Goal: Task Accomplishment & Management: Manage account settings

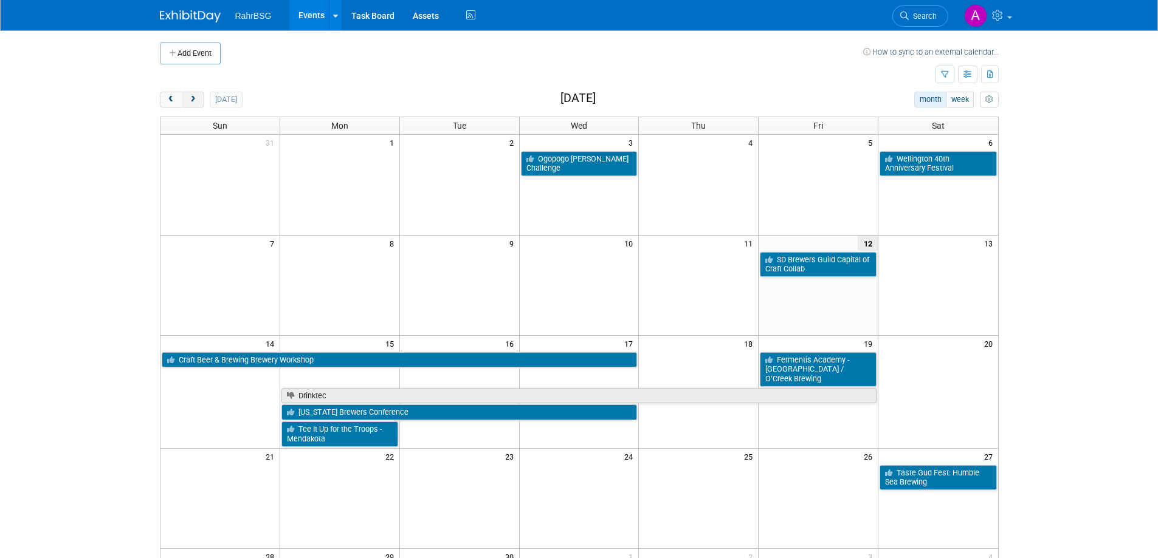
click at [198, 98] on button "next" at bounding box center [193, 100] width 22 height 16
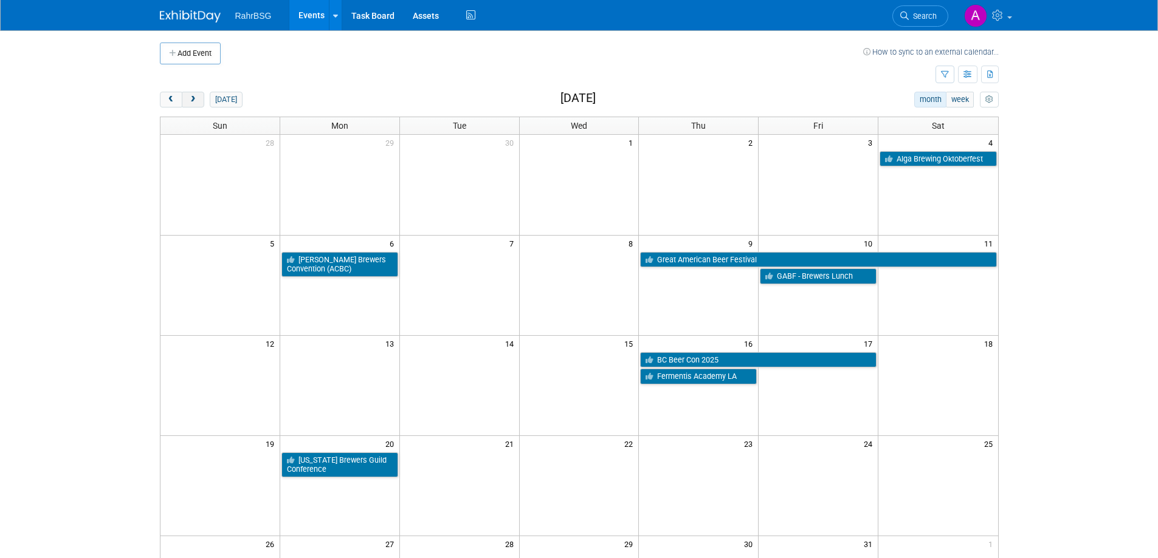
click at [189, 100] on span "next" at bounding box center [192, 100] width 9 height 8
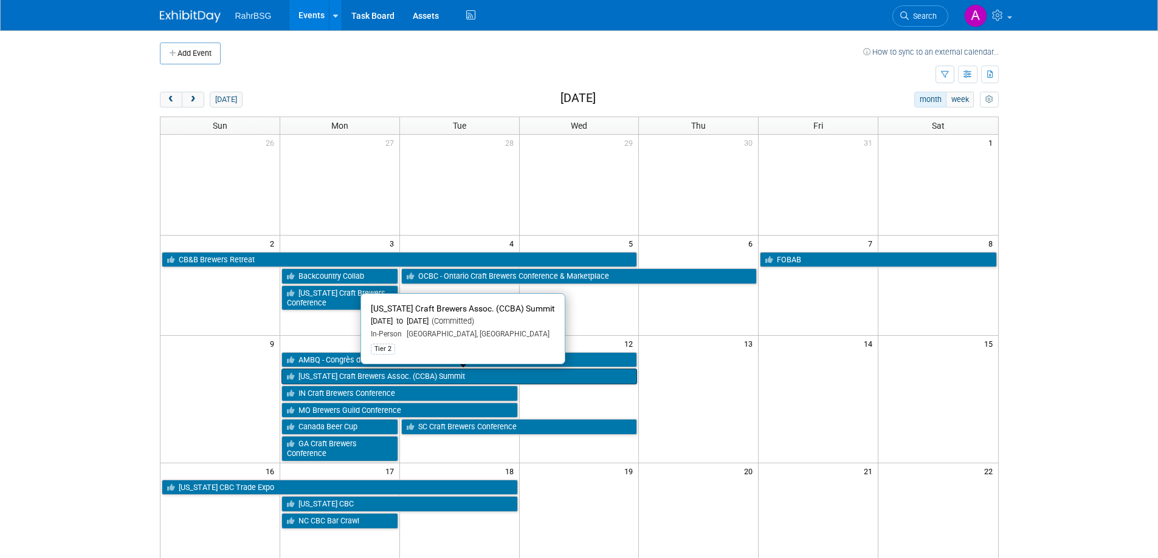
click at [338, 377] on link "[US_STATE] Craft Brewers Assoc. (CCBA) Summit" at bounding box center [459, 377] width 356 height 16
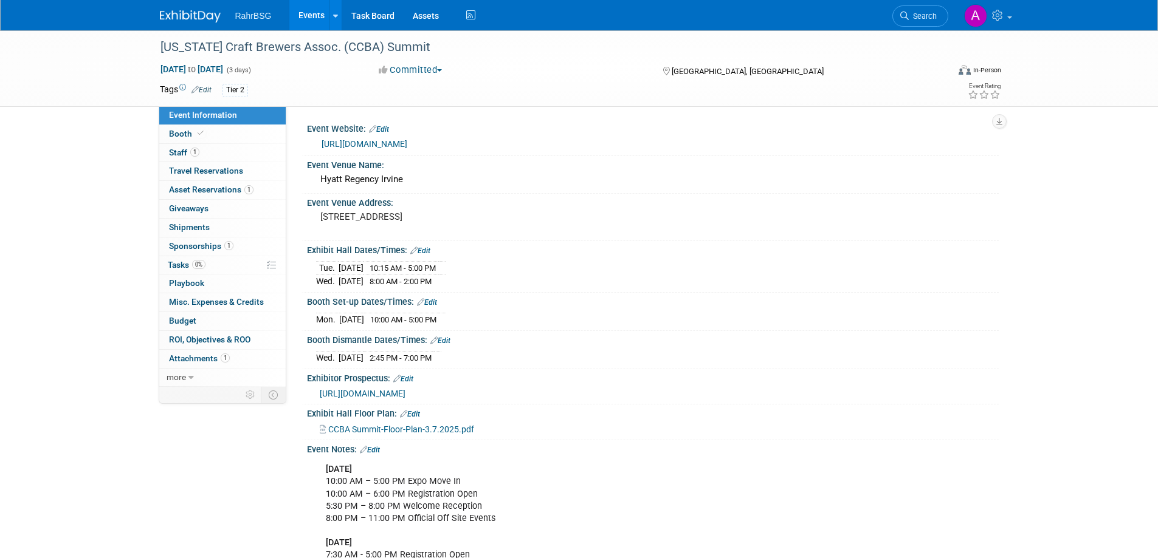
click at [308, 15] on link "Events" at bounding box center [311, 15] width 44 height 30
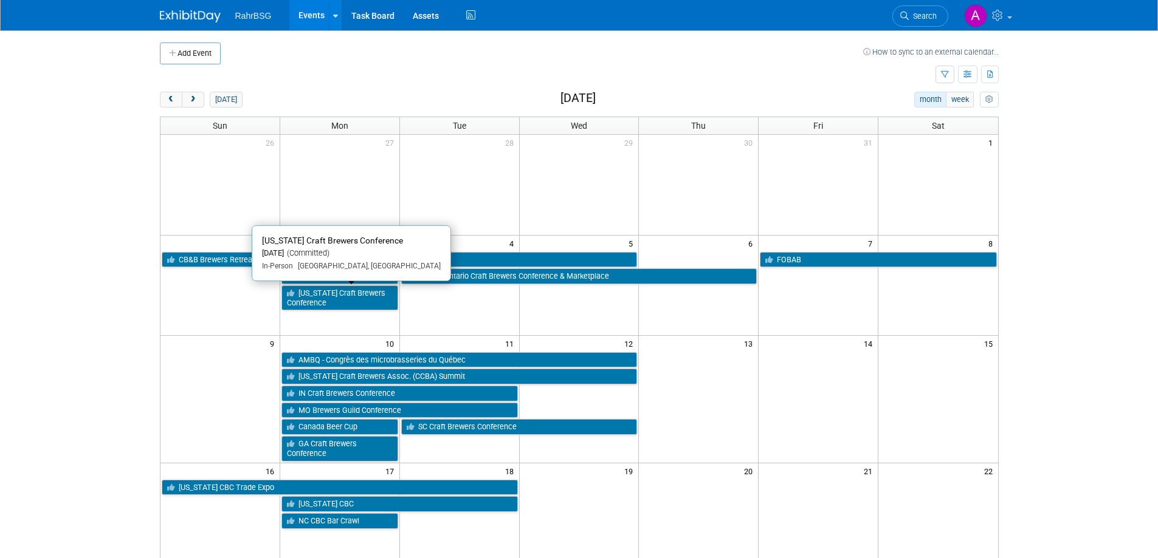
click at [352, 304] on link "[US_STATE] Craft Brewers Conference" at bounding box center [339, 298] width 117 height 25
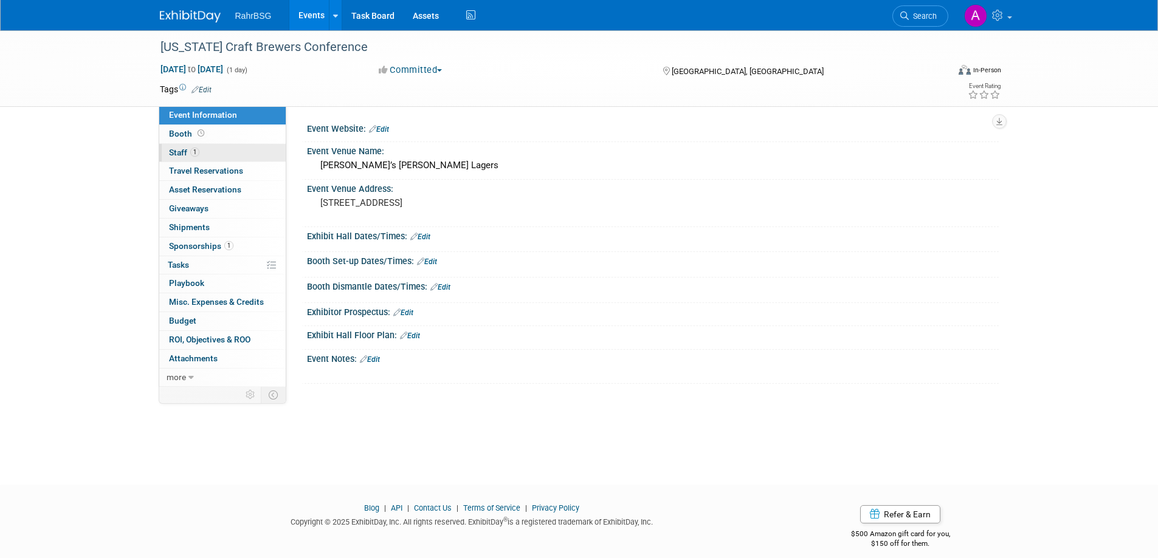
click at [177, 151] on span "Staff 1" at bounding box center [184, 153] width 30 height 10
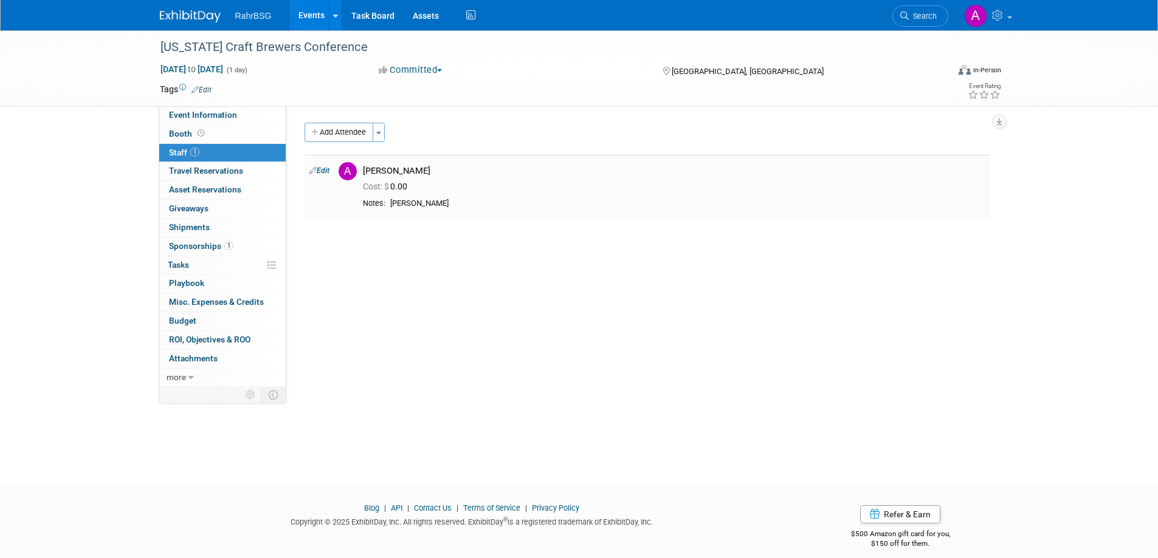
click at [402, 202] on div "[PERSON_NAME]" at bounding box center [687, 204] width 594 height 10
click at [407, 201] on div "[PERSON_NAME]" at bounding box center [687, 204] width 594 height 10
click at [404, 204] on div "[PERSON_NAME]" at bounding box center [687, 204] width 594 height 10
click at [407, 200] on div "[PERSON_NAME]" at bounding box center [687, 204] width 594 height 10
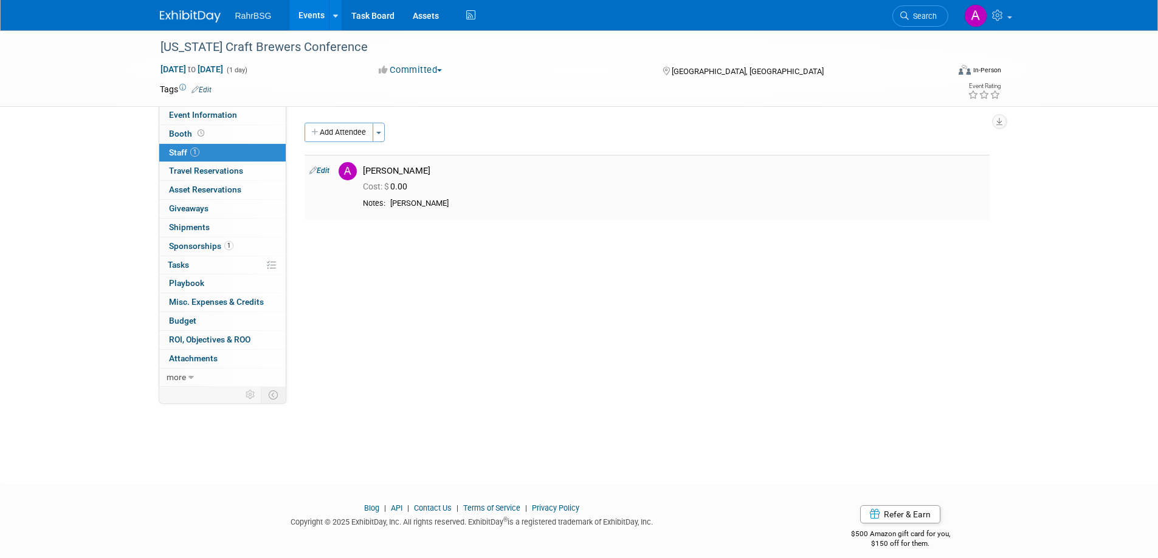
click at [317, 170] on link "Edit" at bounding box center [319, 170] width 20 height 9
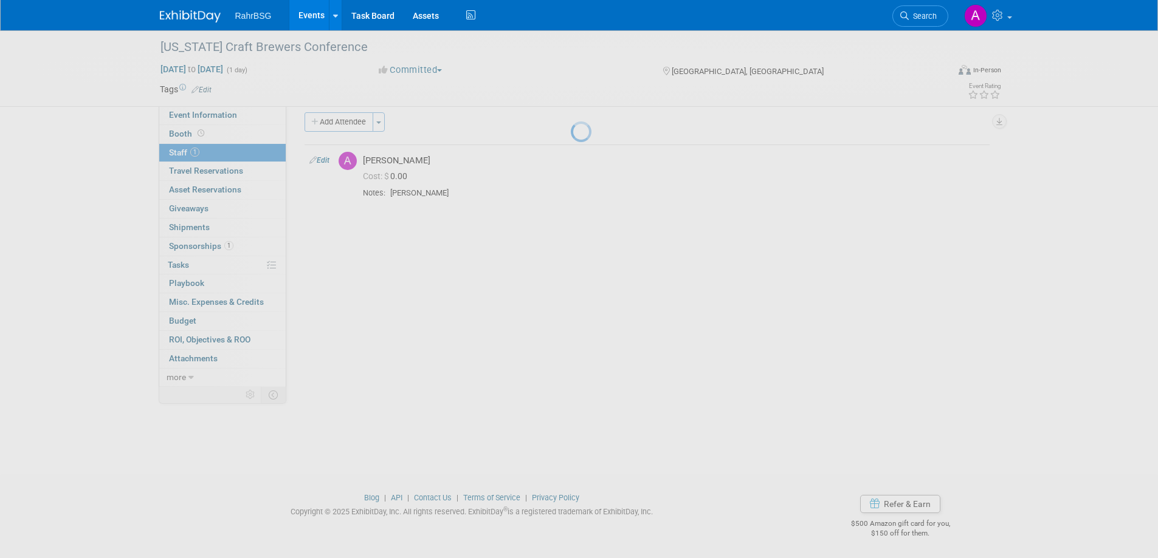
select select "8d7bfa72-48f6-4742-9252-1a421e7074c1"
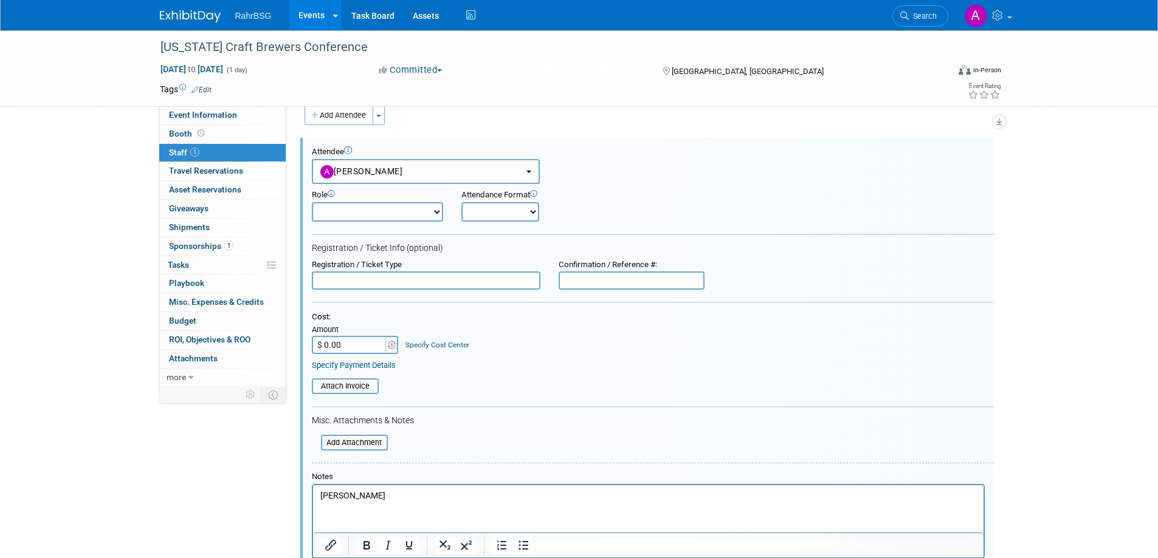
drag, startPoint x: 340, startPoint y: 495, endPoint x: 657, endPoint y: 959, distance: 561.4
click at [340, 495] on p "[PERSON_NAME]" at bounding box center [648, 496] width 656 height 12
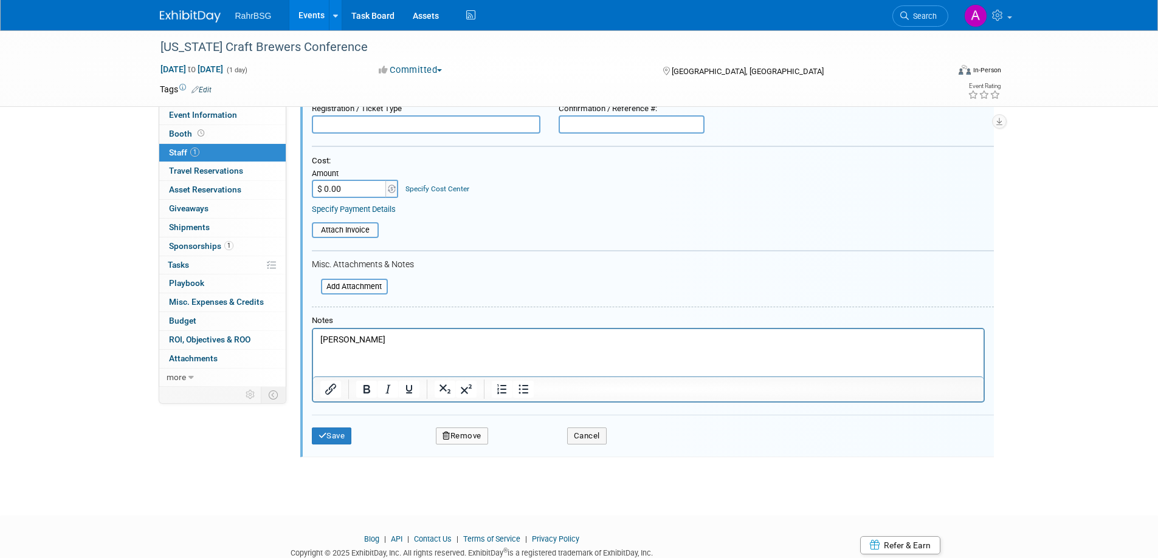
scroll to position [180, 0]
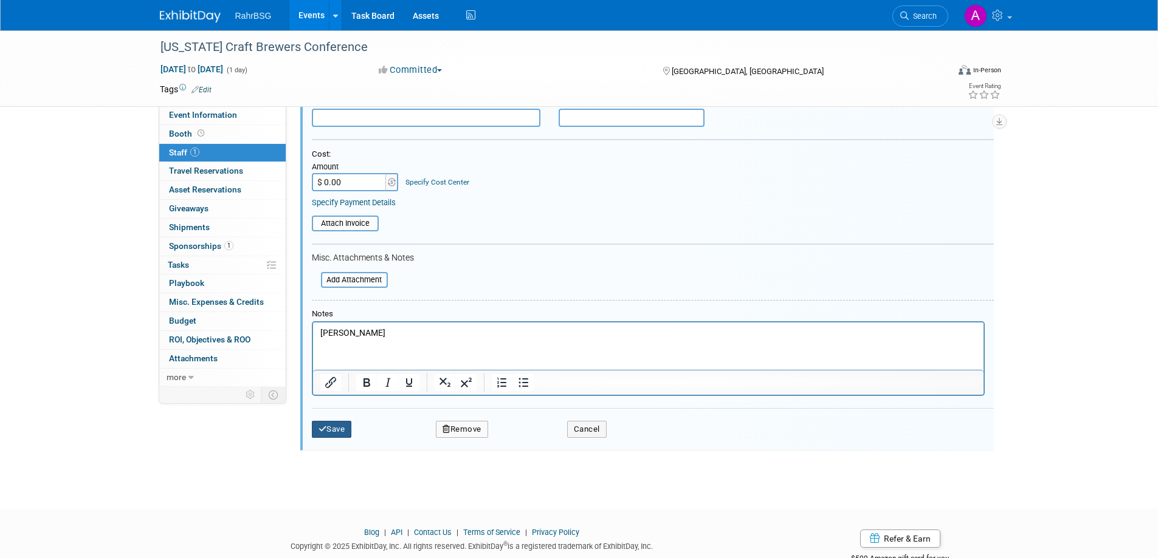
click at [335, 429] on button "Save" at bounding box center [332, 429] width 40 height 17
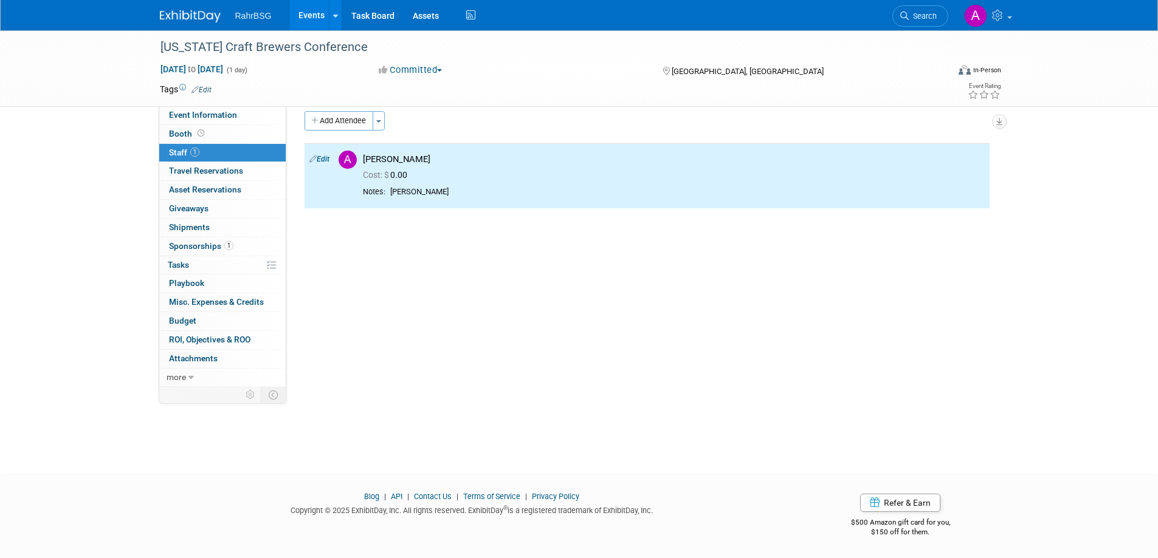
drag, startPoint x: 558, startPoint y: 253, endPoint x: 585, endPoint y: 240, distance: 29.9
click at [559, 253] on div "Event Website: Edit Event Venue Name: [PERSON_NAME]’s [PERSON_NAME] Lagers Even…" at bounding box center [642, 235] width 712 height 281
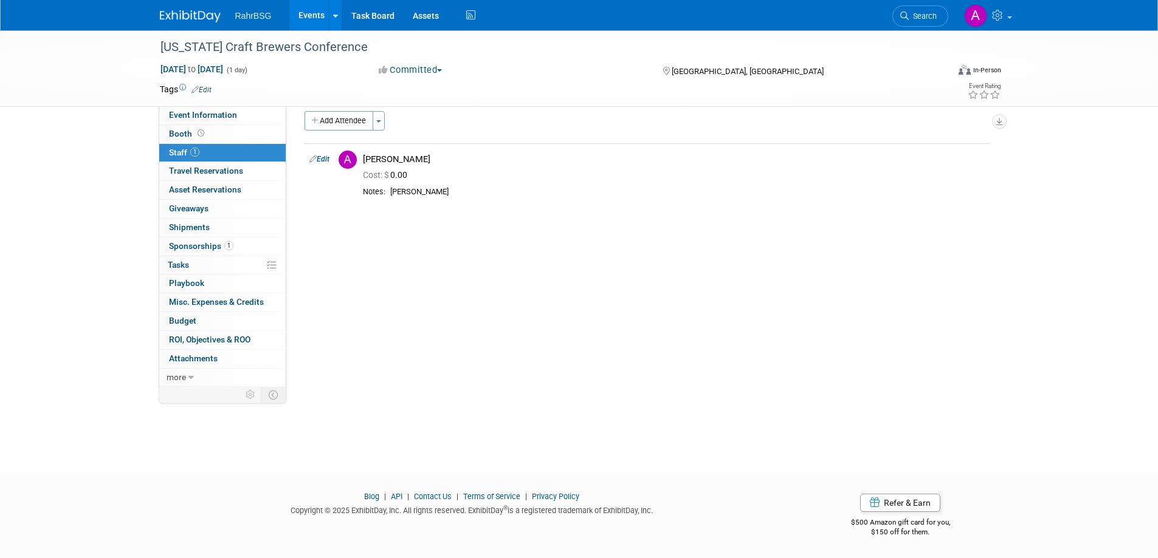
click at [306, 15] on link "Events" at bounding box center [311, 15] width 44 height 30
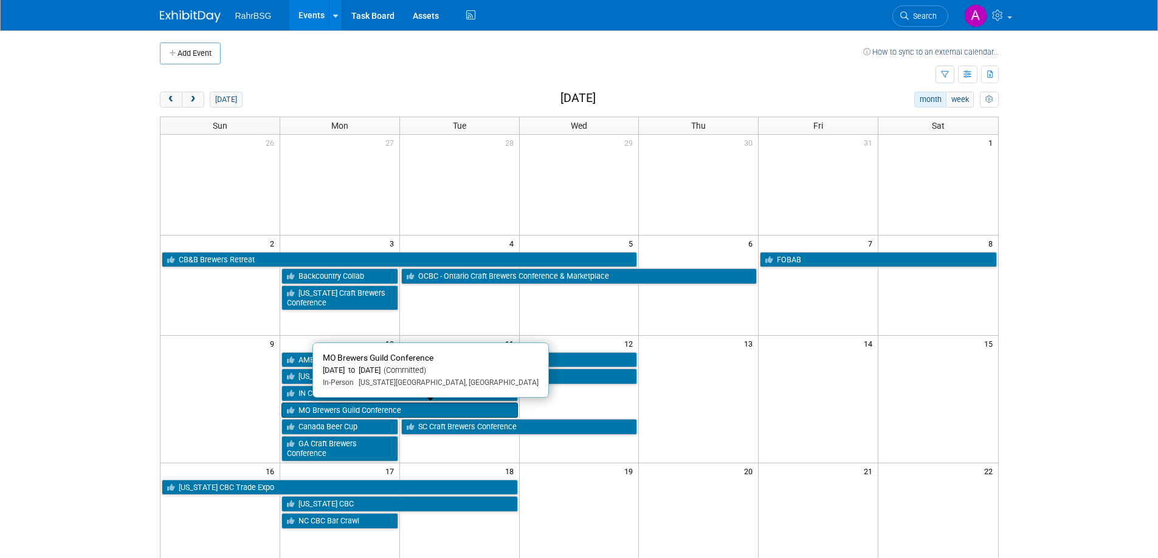
click at [353, 410] on link "MO Brewers Guild Conference" at bounding box center [399, 411] width 236 height 16
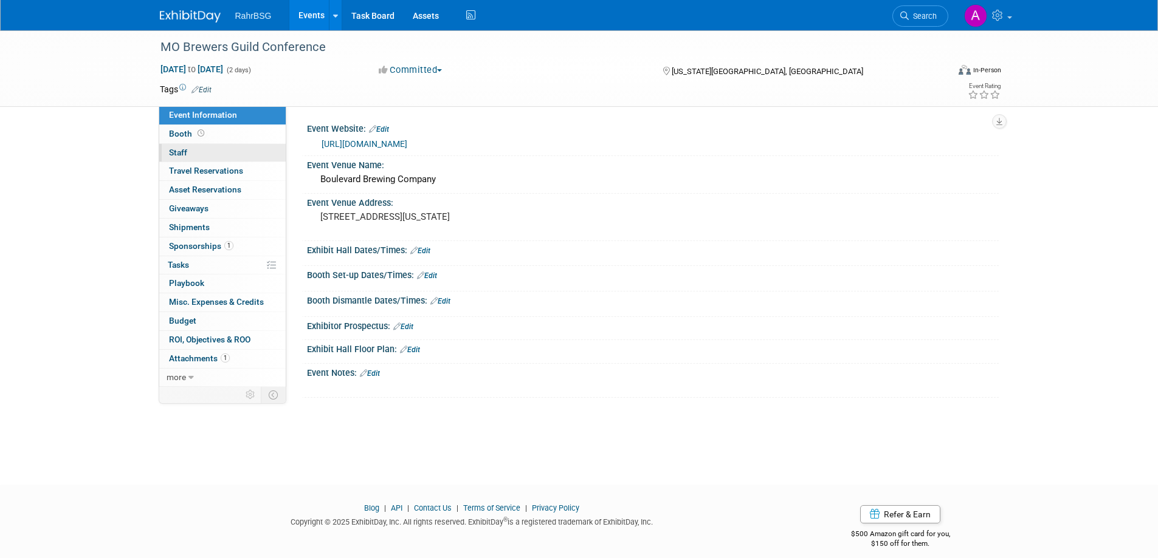
click at [178, 153] on span "Staff 0" at bounding box center [178, 153] width 18 height 10
